Goal: Feedback & Contribution: Leave review/rating

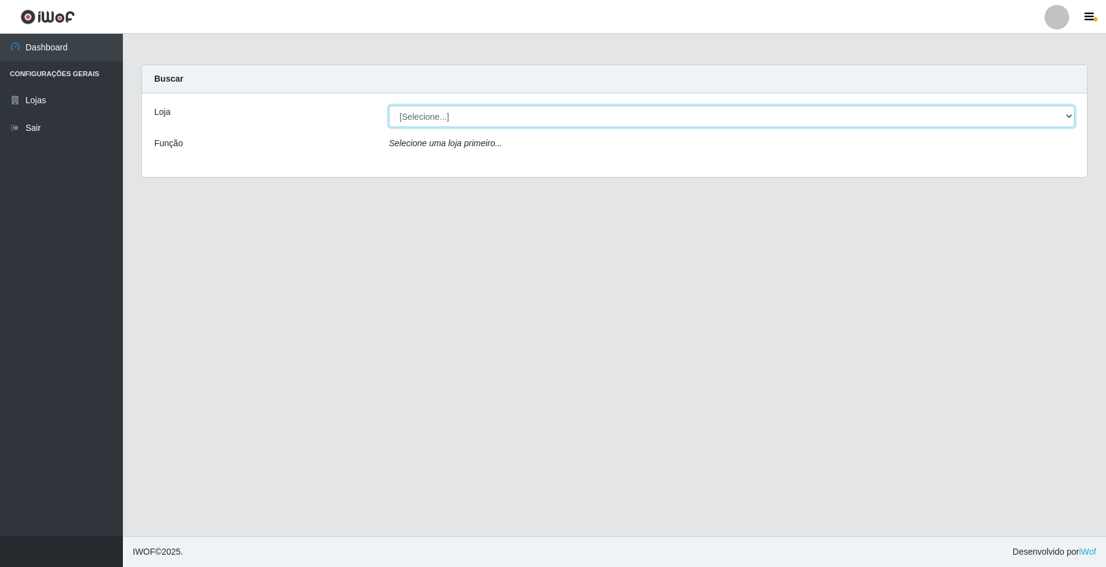
click at [418, 117] on select "[Selecione...] O Filezão - Centenário" at bounding box center [732, 117] width 686 height 22
select select "203"
click at [389, 106] on select "[Selecione...] O Filezão - Centenário" at bounding box center [732, 117] width 686 height 22
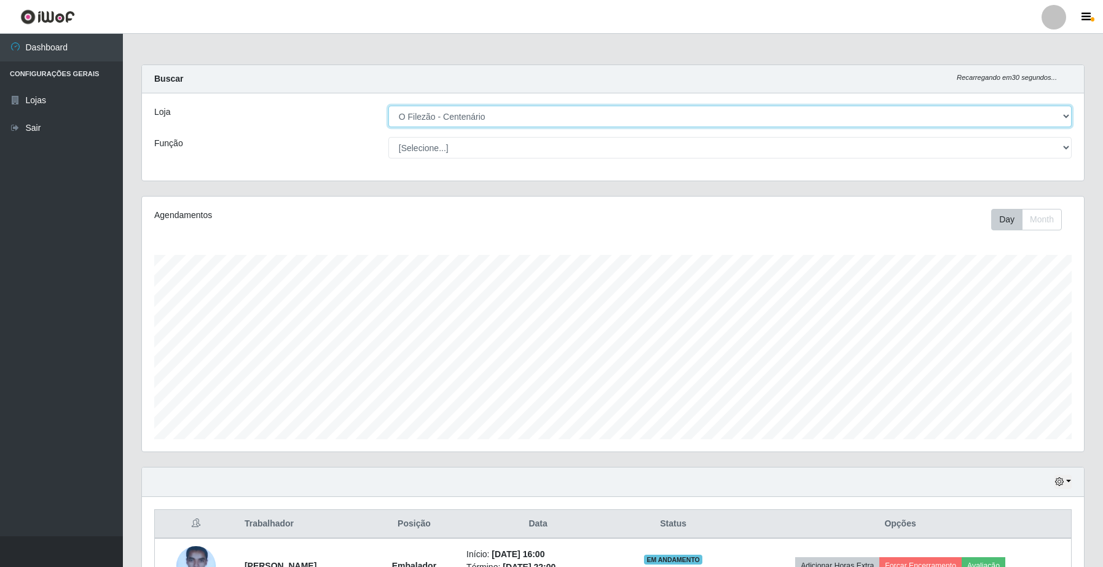
scroll to position [256, 942]
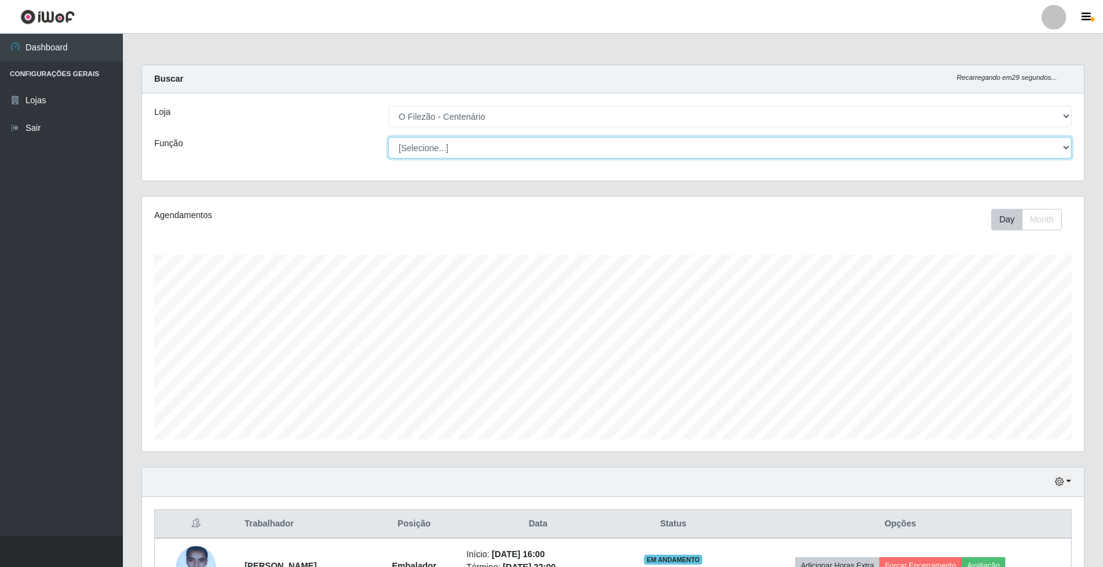
click at [421, 156] on select "[Selecione...] Auxiliar de Estacionamento Auxiliar de Estacionamento + Auxiliar…" at bounding box center [730, 148] width 684 height 22
select select "1"
click at [388, 137] on select "[Selecione...] Auxiliar de Estacionamento Auxiliar de Estacionamento + Auxiliar…" at bounding box center [730, 148] width 684 height 22
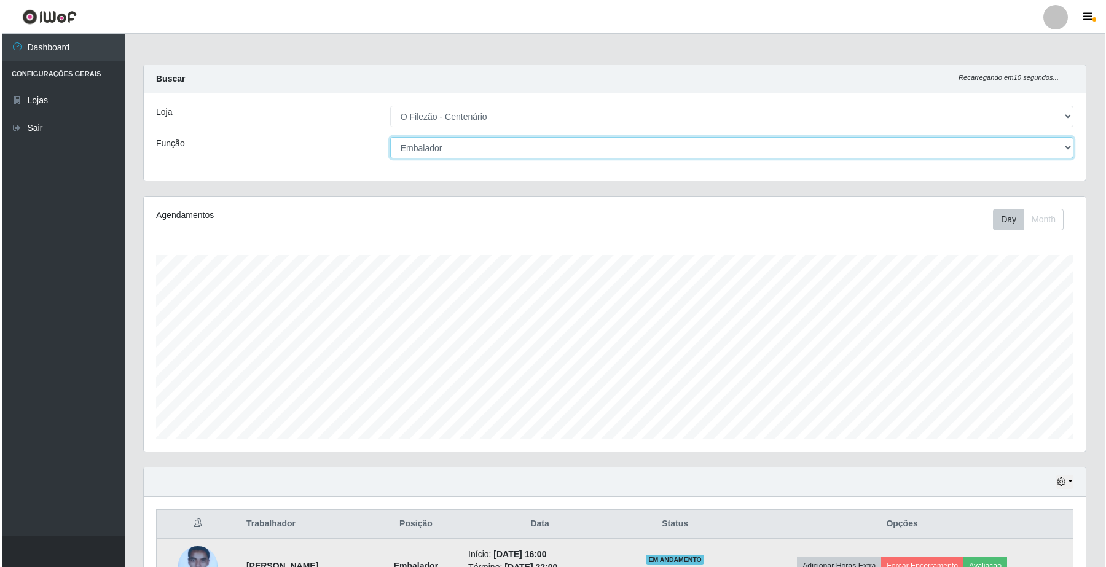
scroll to position [86, 0]
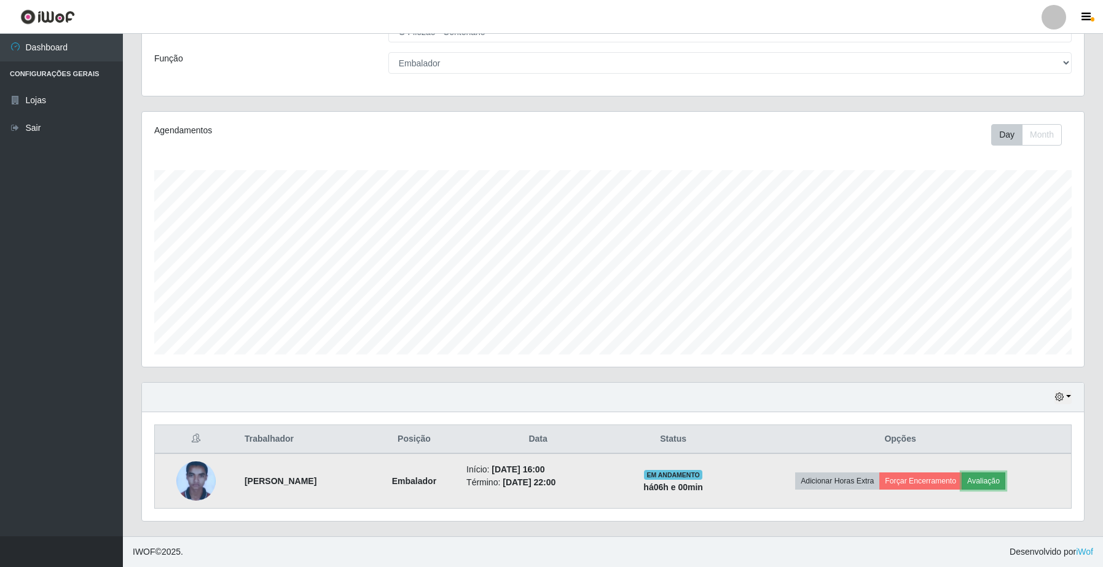
click at [1001, 479] on button "Avaliação" at bounding box center [984, 481] width 44 height 17
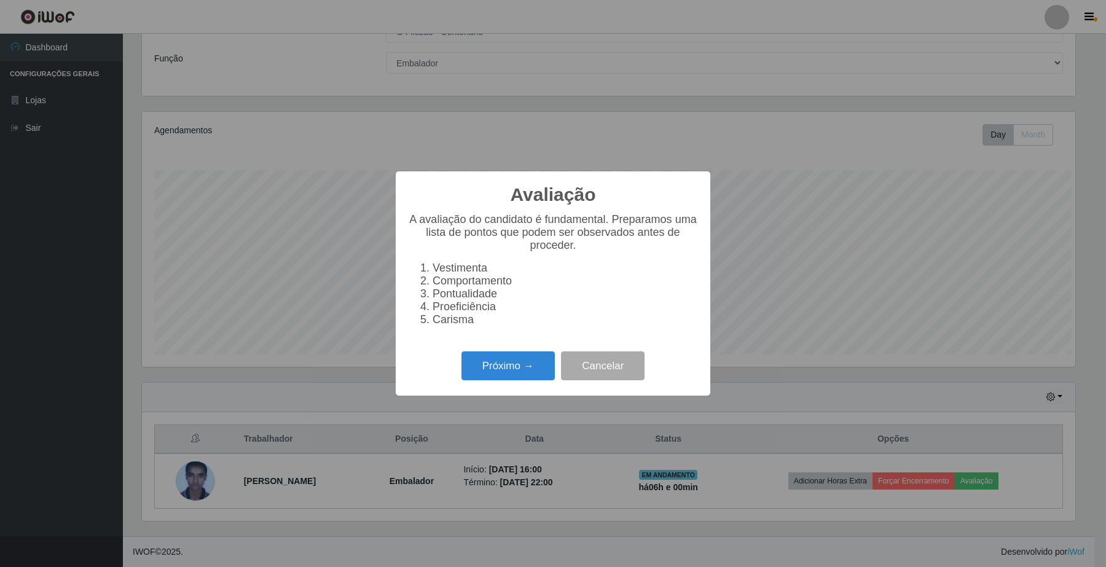
scroll to position [256, 933]
click at [502, 370] on button "Próximo →" at bounding box center [508, 366] width 93 height 29
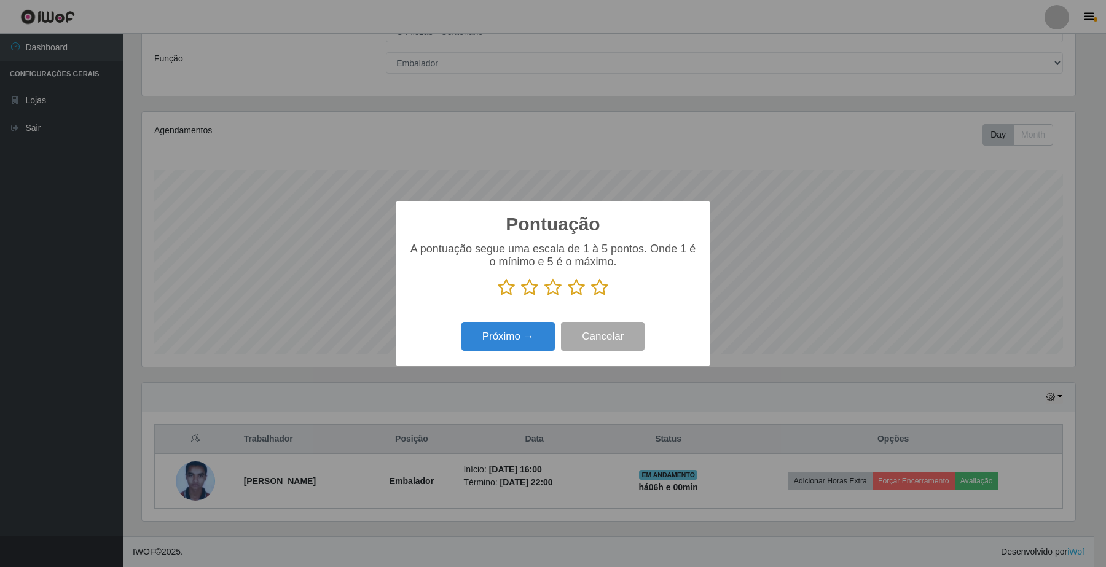
scroll to position [614452, 613773]
click at [601, 286] on icon at bounding box center [599, 287] width 17 height 18
click at [591, 297] on input "radio" at bounding box center [591, 297] width 0 height 0
click at [524, 333] on button "Próximo →" at bounding box center [508, 336] width 93 height 29
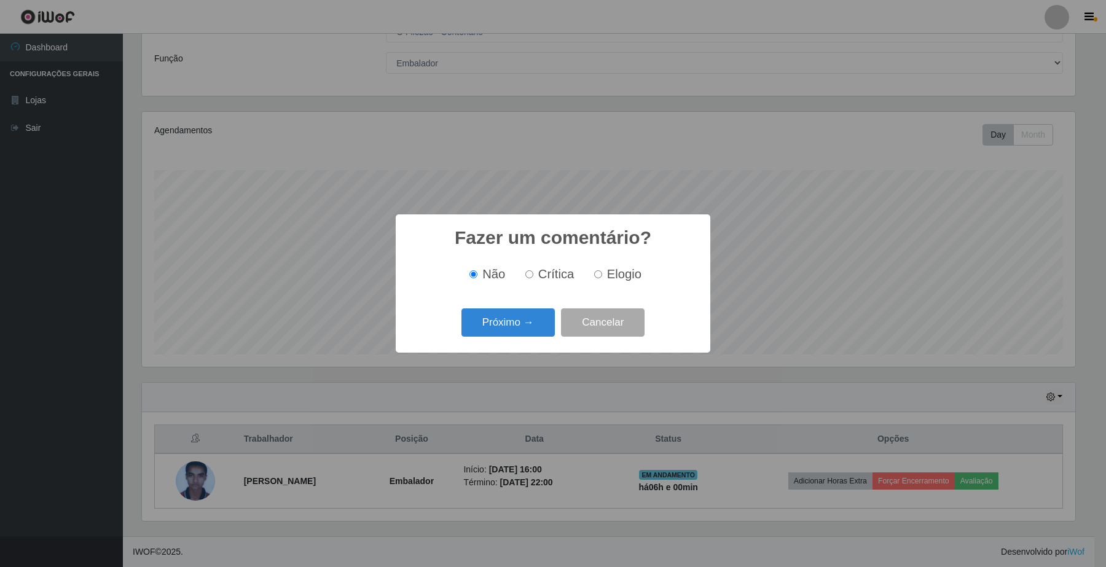
click at [597, 274] on input "Elogio" at bounding box center [598, 274] width 8 height 8
radio input "true"
click at [515, 320] on button "Próximo →" at bounding box center [508, 323] width 93 height 29
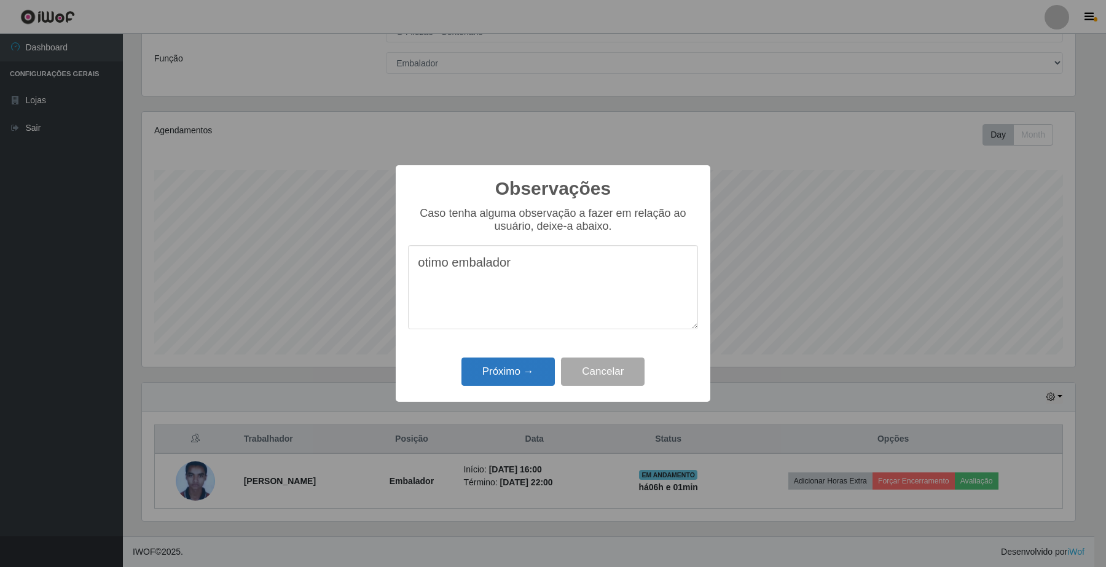
type textarea "otimo embalador"
click at [524, 375] on button "Próximo →" at bounding box center [508, 372] width 93 height 29
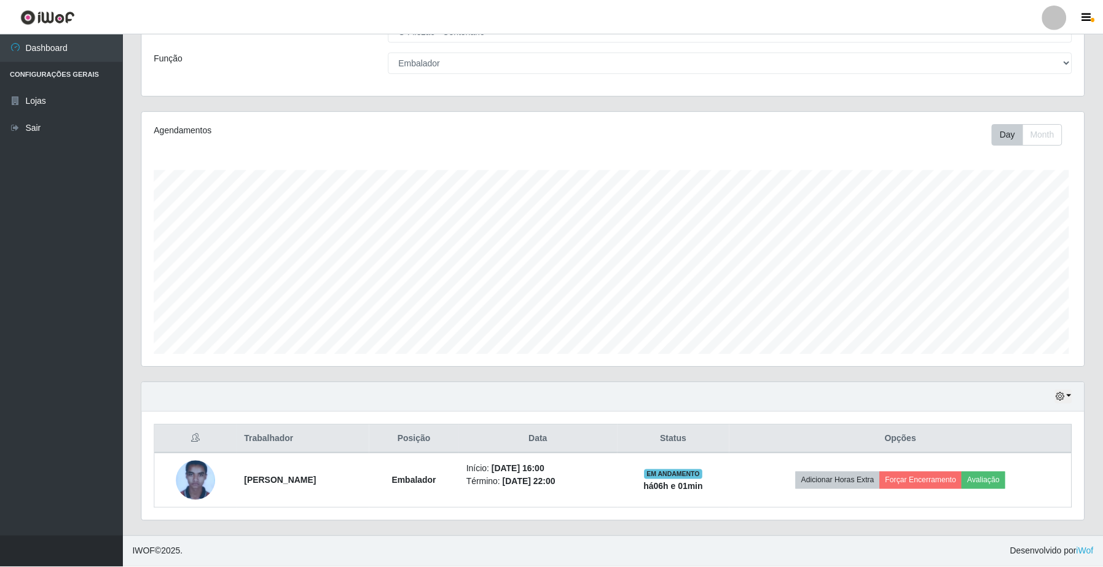
scroll to position [256, 942]
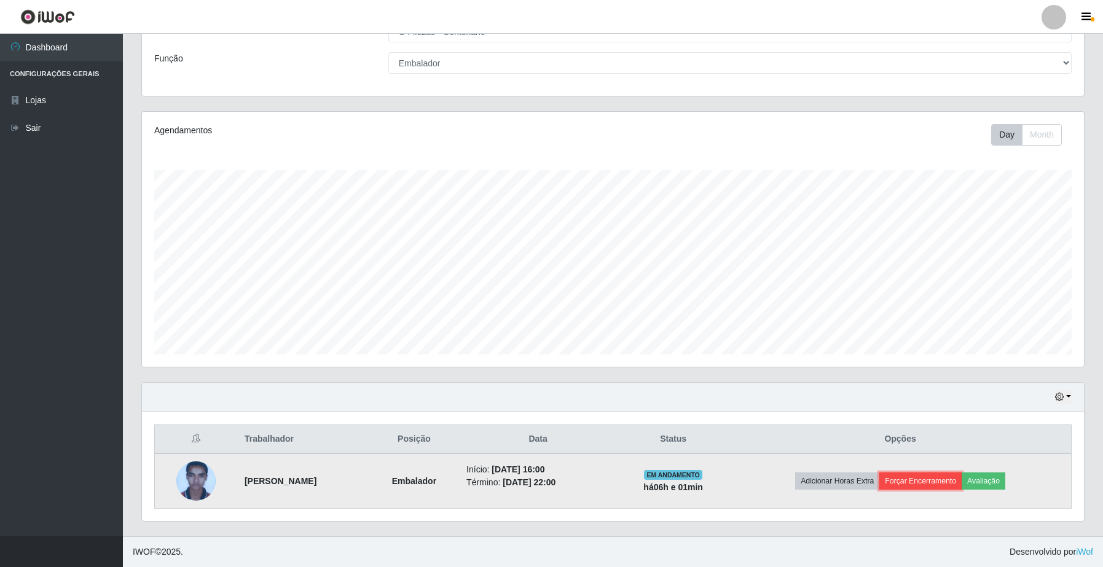
click at [924, 486] on button "Forçar Encerramento" at bounding box center [921, 481] width 82 height 17
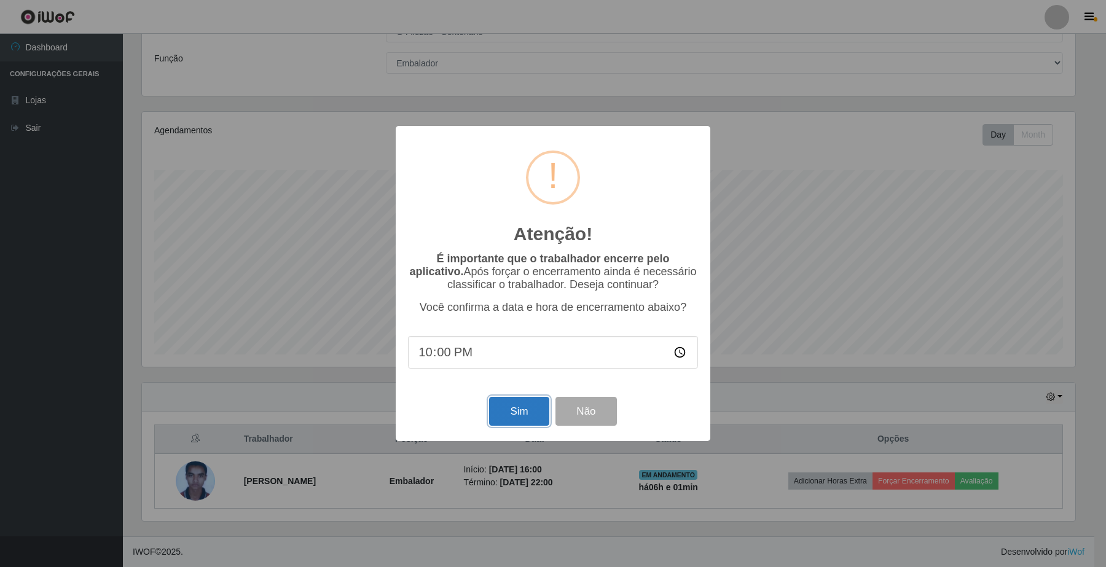
click at [524, 417] on button "Sim" at bounding box center [519, 411] width 60 height 29
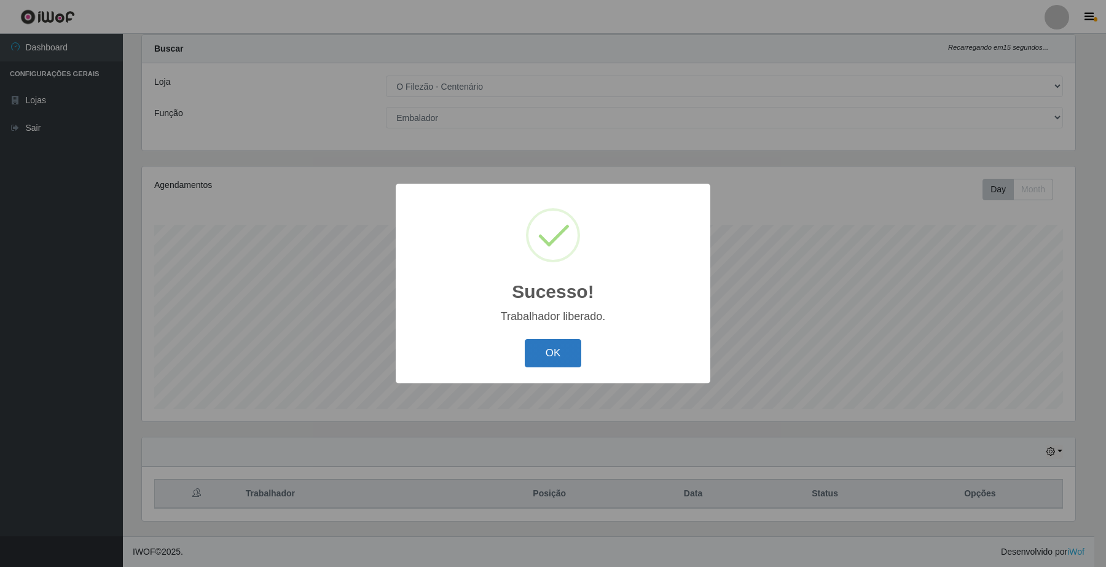
click at [561, 360] on button "OK" at bounding box center [553, 353] width 57 height 29
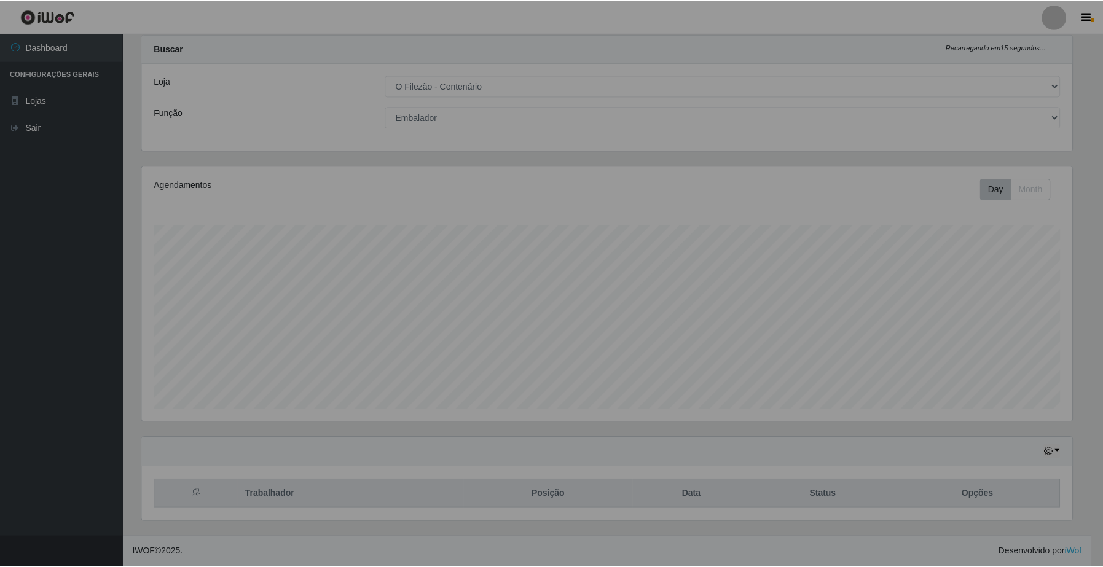
scroll to position [256, 942]
